Goal: Transaction & Acquisition: Purchase product/service

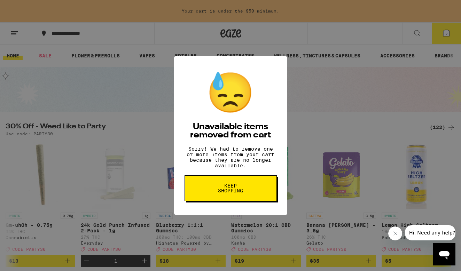
click at [238, 193] on span "Keep Shopping" at bounding box center [231, 188] width 36 height 10
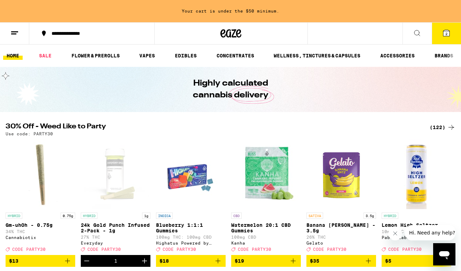
click at [438, 127] on div "(122)" at bounding box center [443, 127] width 26 height 8
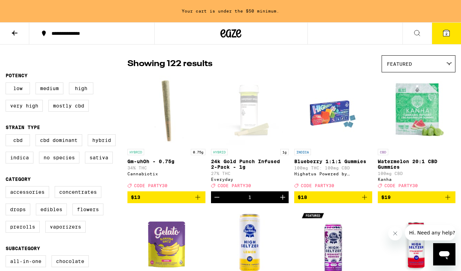
scroll to position [48, 0]
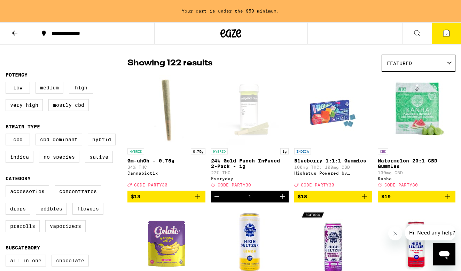
click at [284, 199] on icon "Increment" at bounding box center [282, 196] width 5 height 5
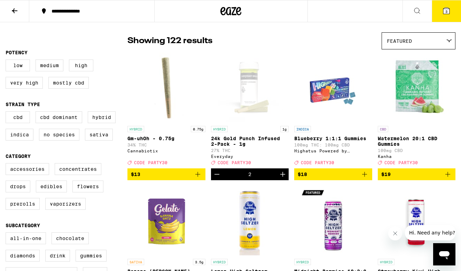
click at [216, 174] on icon "Decrement" at bounding box center [216, 174] width 5 height 0
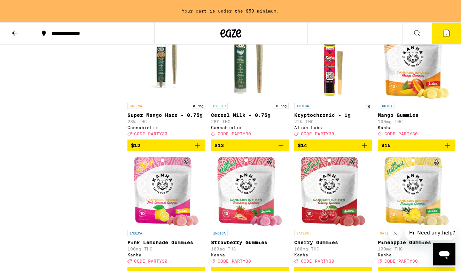
scroll to position [620, 0]
